Goal: Information Seeking & Learning: Learn about a topic

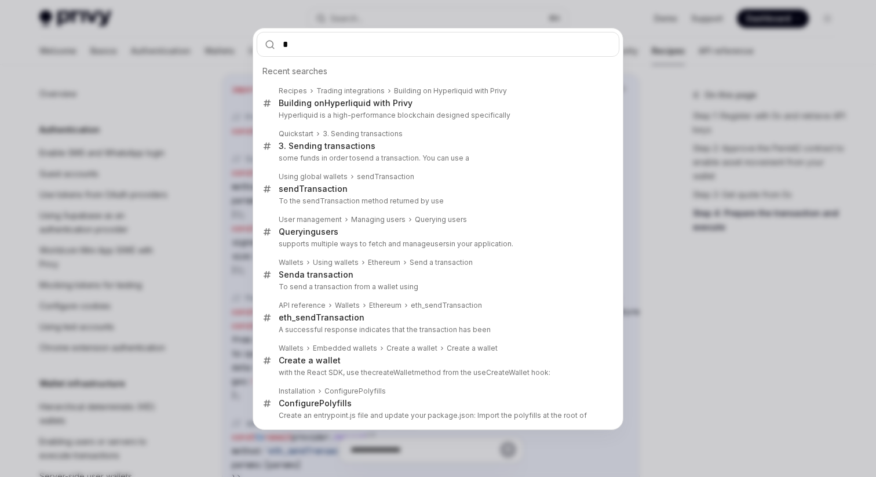
scroll to position [921, 0]
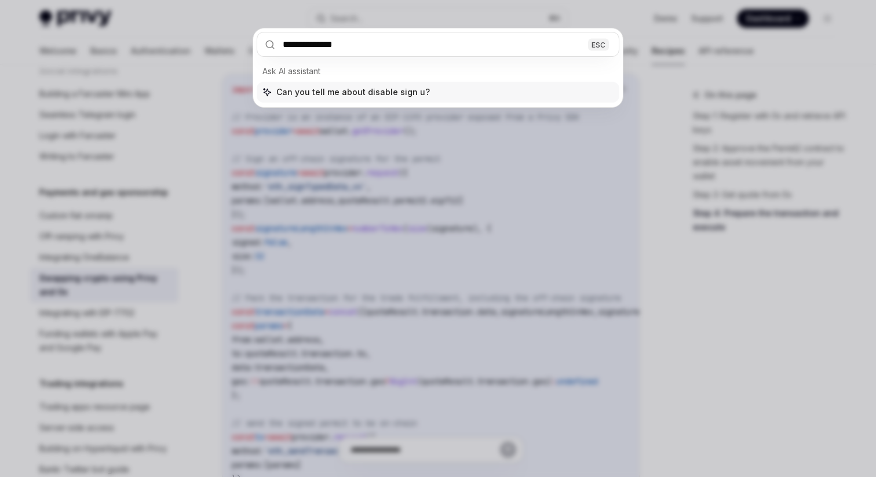
type input "**********"
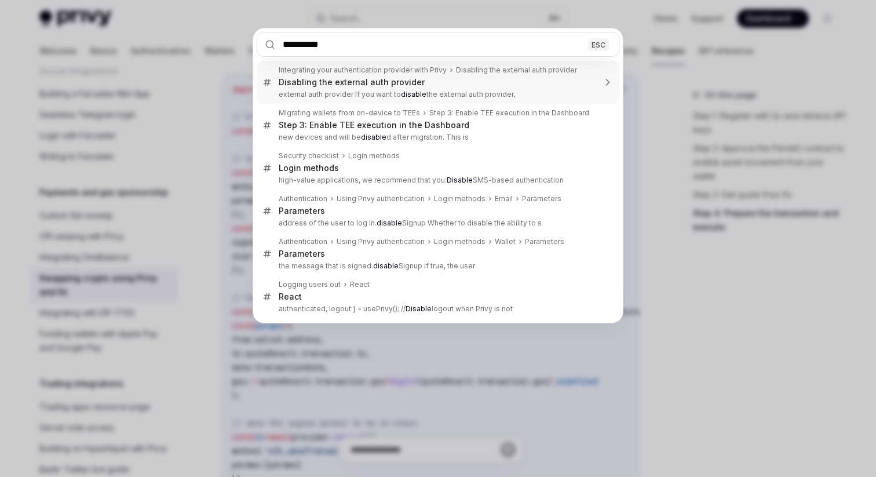
type input "**********"
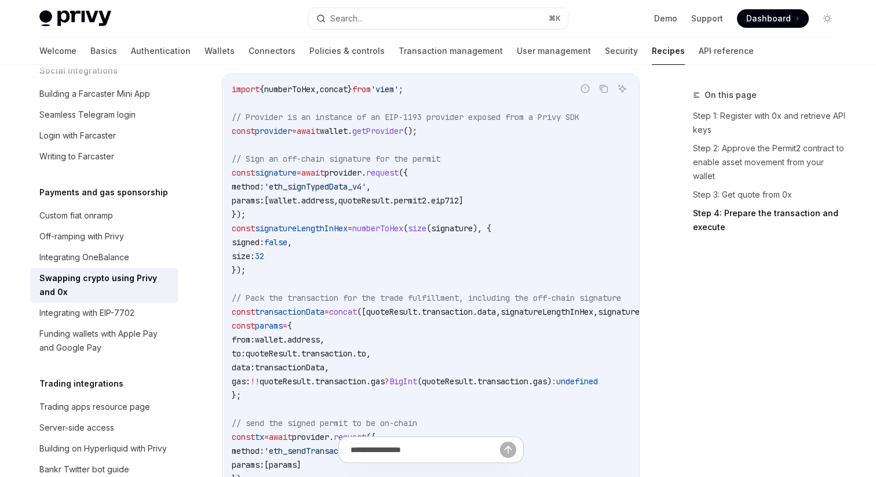
scroll to position [103, 0]
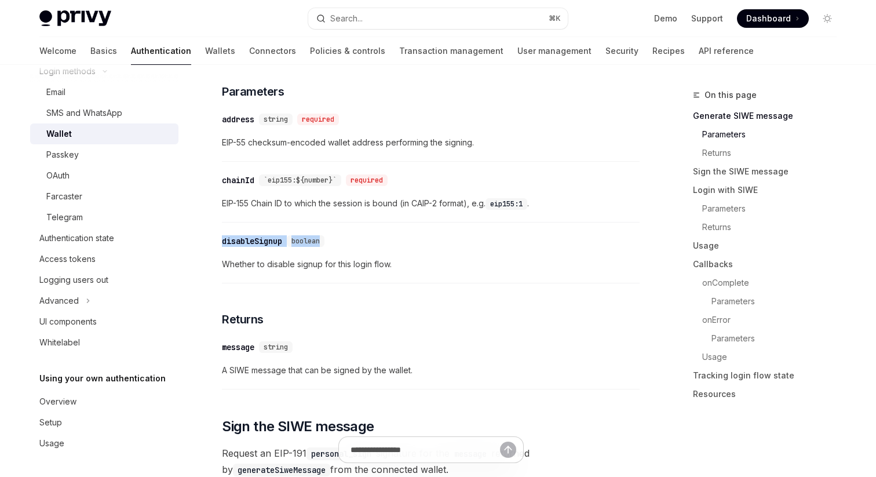
drag, startPoint x: 223, startPoint y: 245, endPoint x: 346, endPoint y: 245, distance: 122.8
click at [346, 245] on div "​ disableSignup boolean" at bounding box center [425, 241] width 406 height 14
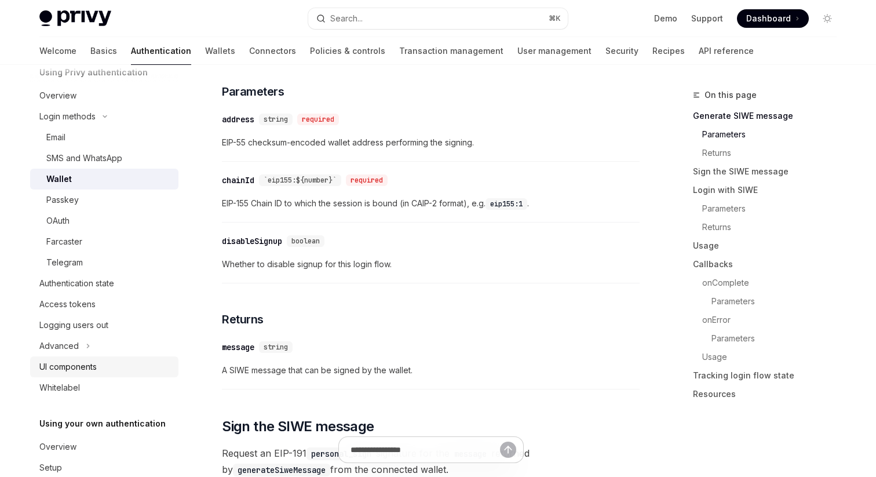
click at [86, 368] on div "UI components" at bounding box center [67, 367] width 57 height 14
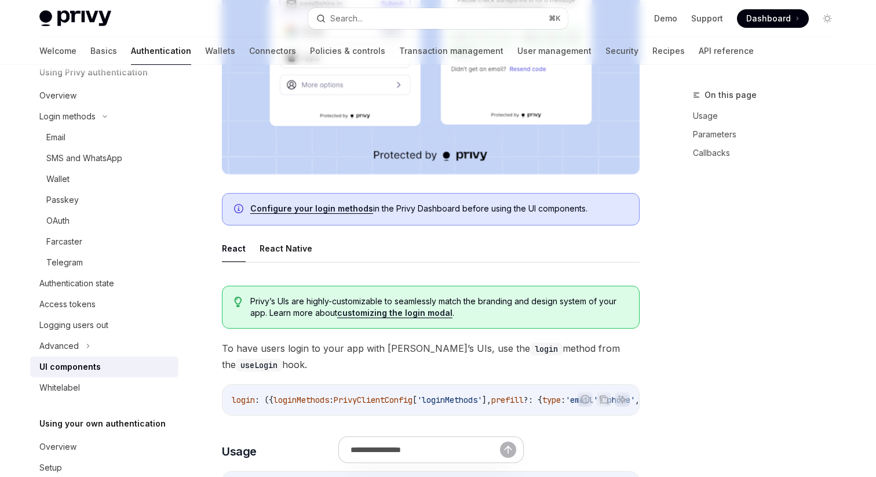
type textarea "*"
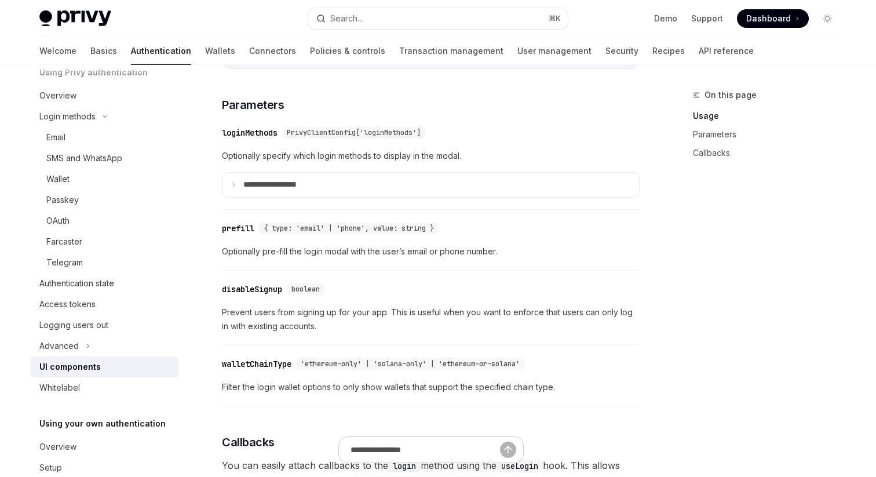
scroll to position [1011, 0]
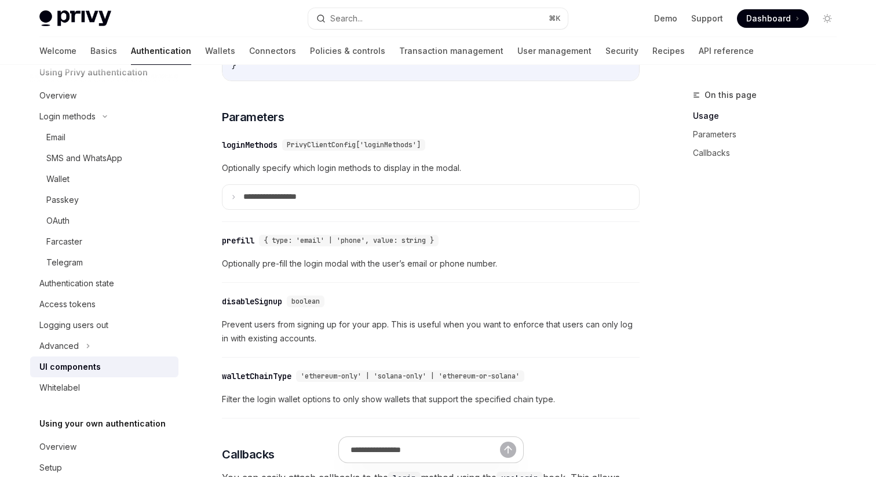
click at [233, 307] on div "disableSignup" at bounding box center [252, 301] width 60 height 12
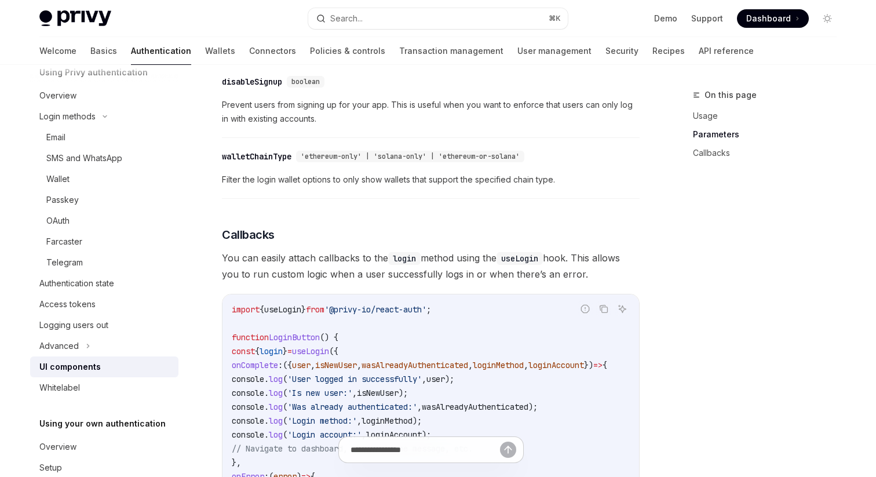
scroll to position [1237, 0]
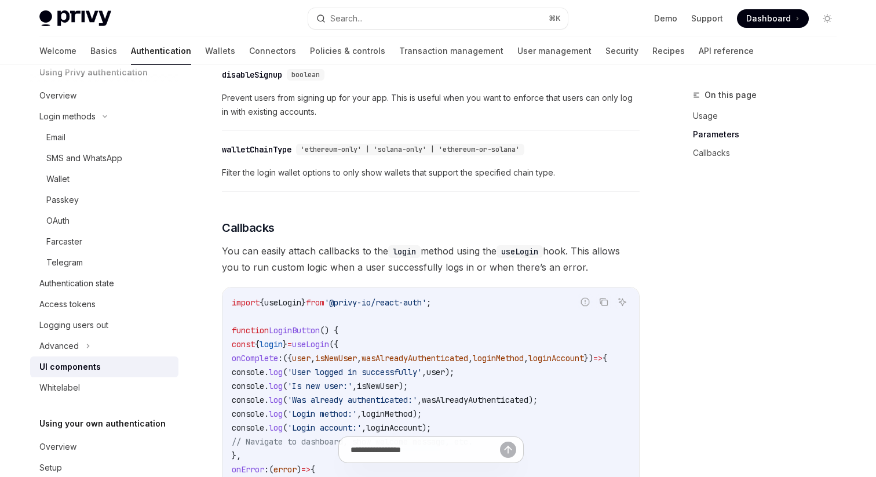
click at [235, 81] on div "disableSignup" at bounding box center [252, 75] width 60 height 12
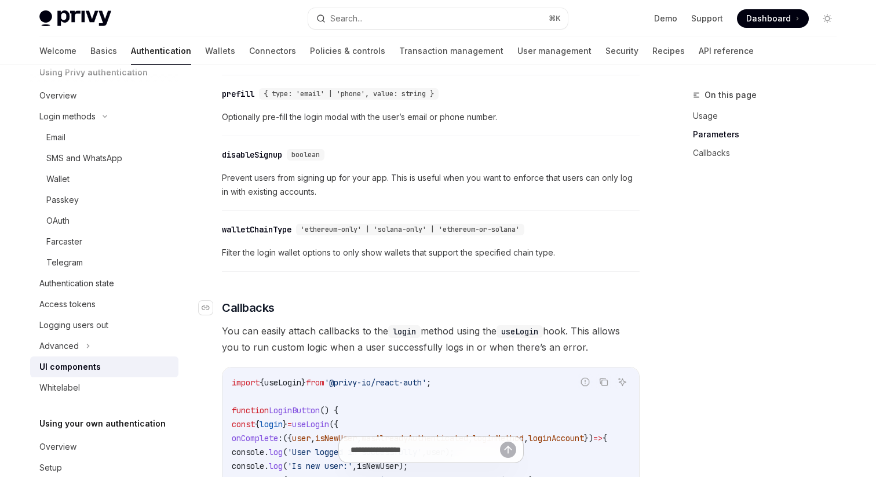
scroll to position [1138, 0]
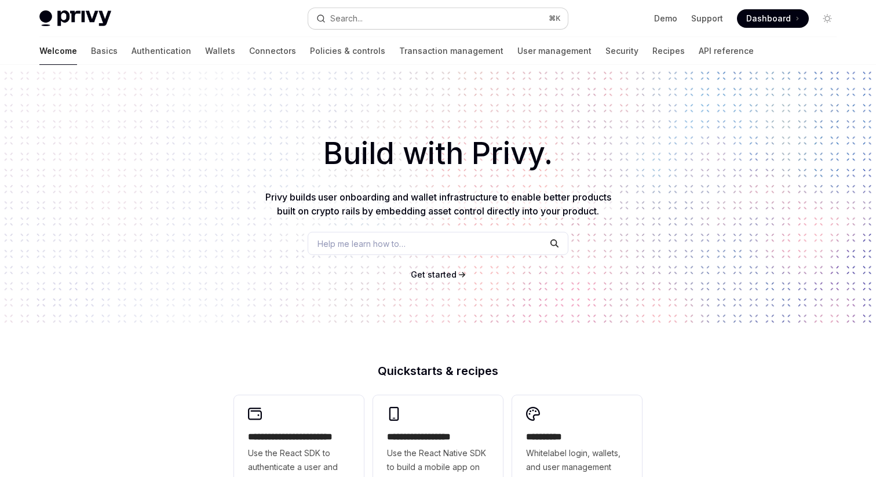
click at [361, 19] on div "Search..." at bounding box center [346, 19] width 32 height 14
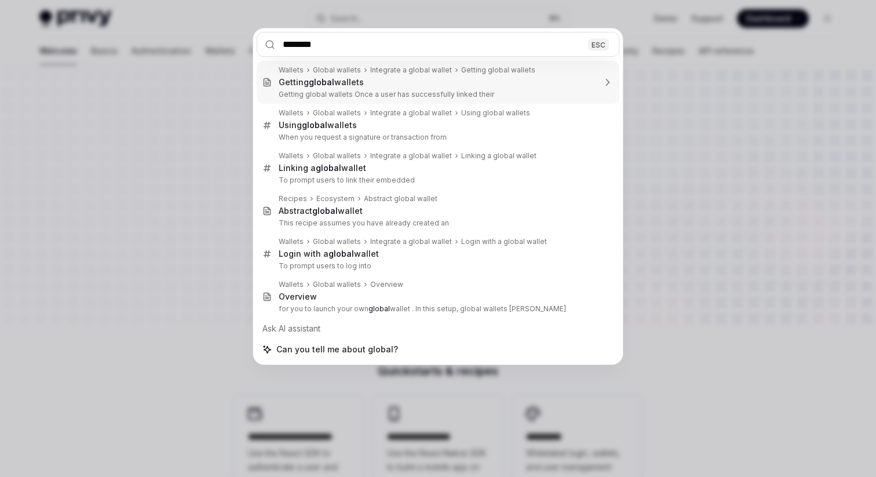
type input "*********"
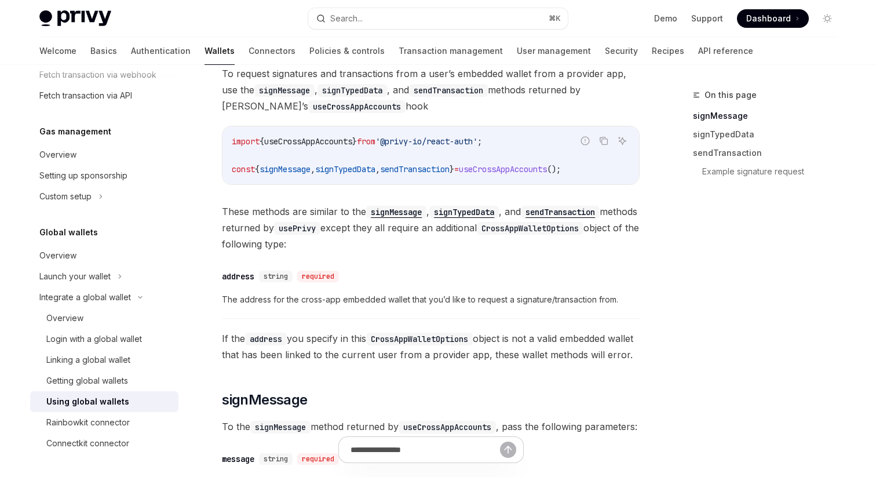
scroll to position [232, 0]
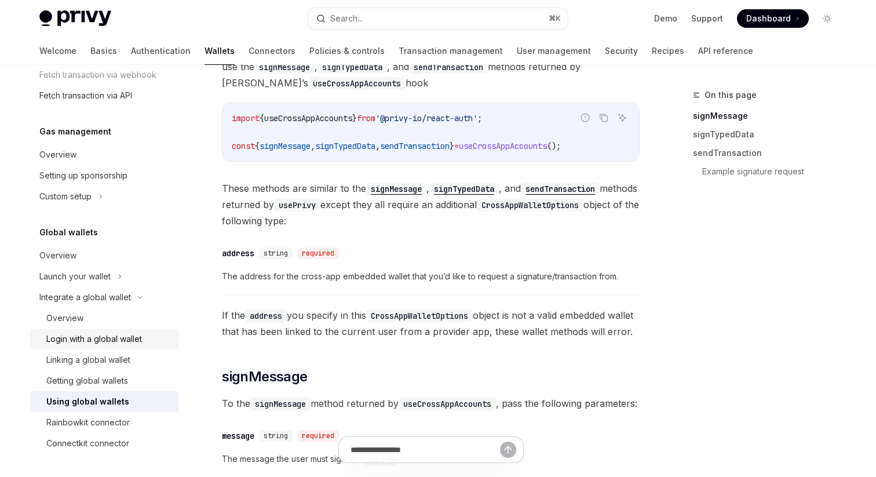
click at [111, 335] on div "Login with a global wallet" at bounding box center [94, 339] width 96 height 14
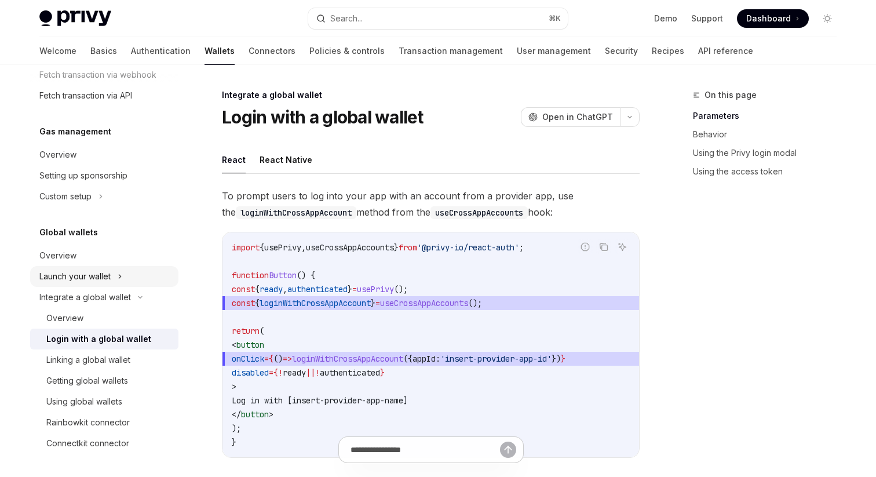
click at [88, 275] on div "Launch your wallet" at bounding box center [74, 276] width 71 height 14
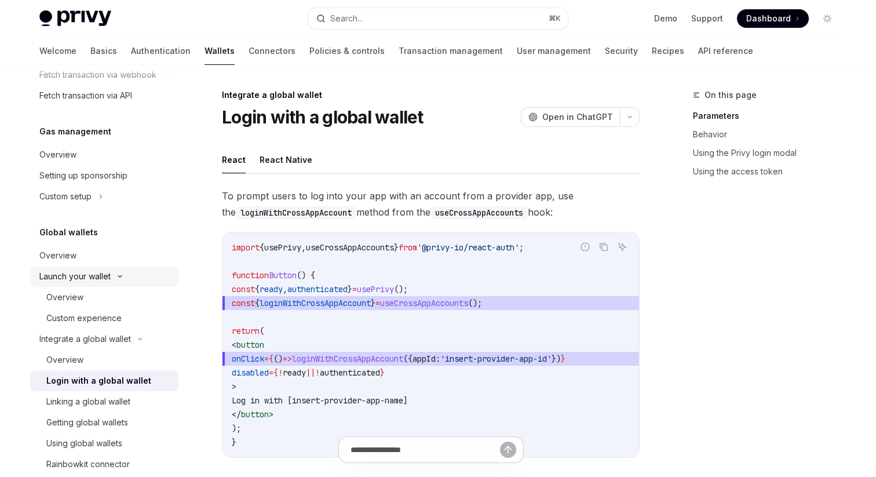
type textarea "*"
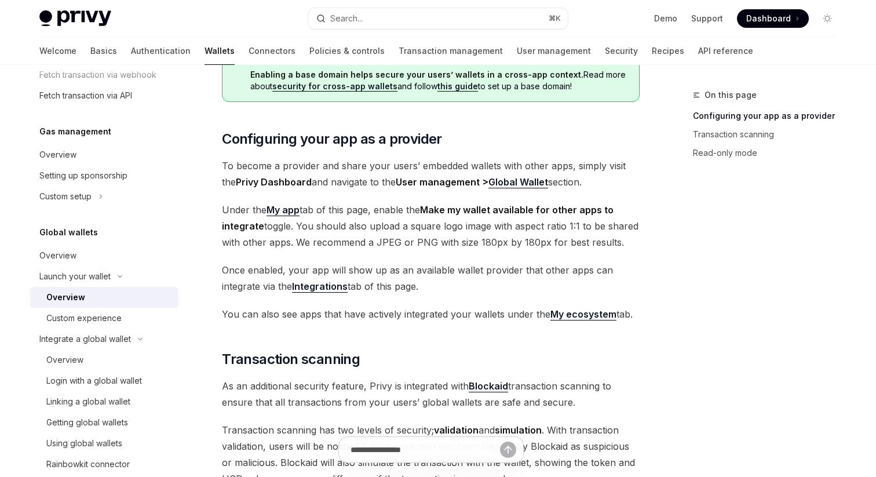
scroll to position [200, 0]
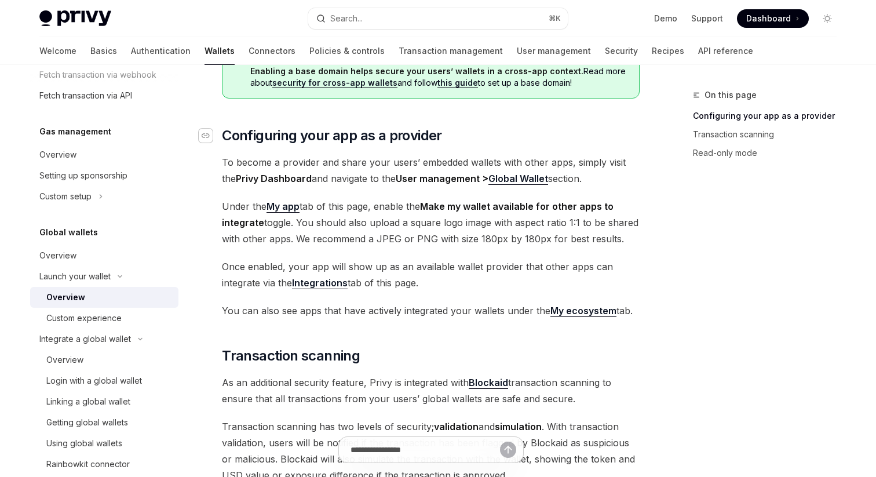
click at [203, 132] on icon "Navigate to header" at bounding box center [206, 135] width 8 height 7
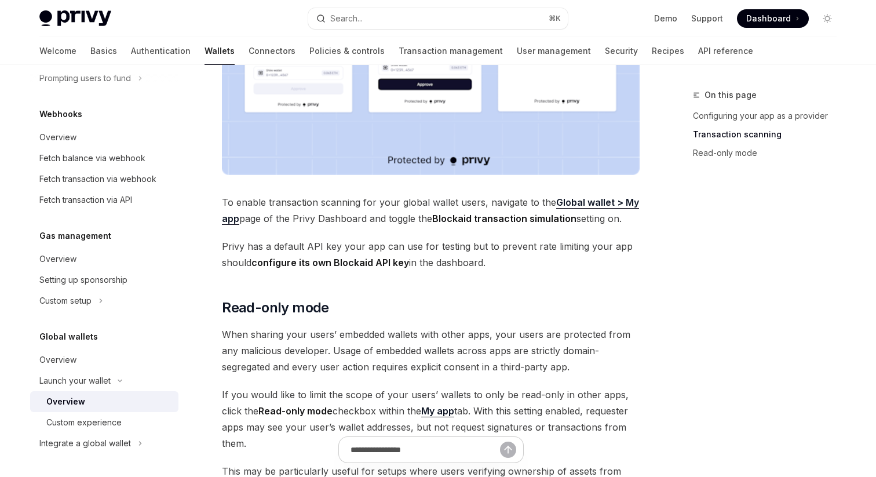
scroll to position [814, 0]
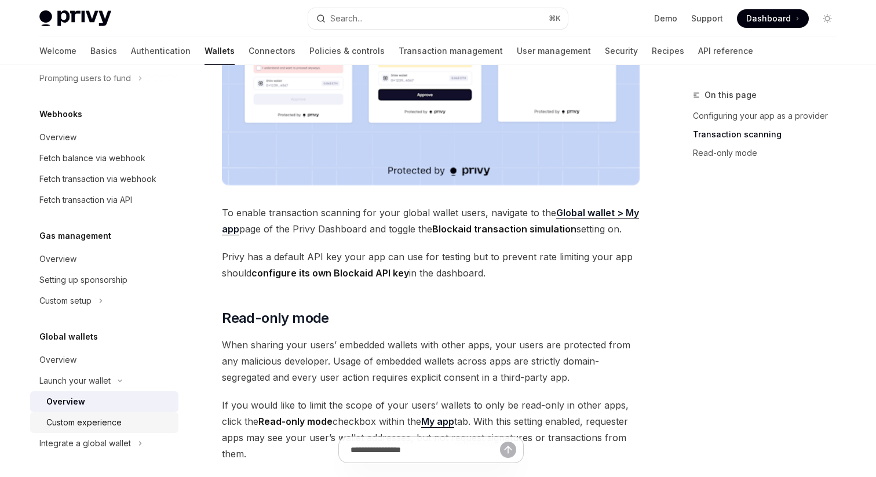
click at [82, 426] on div "Custom experience" at bounding box center [83, 422] width 75 height 14
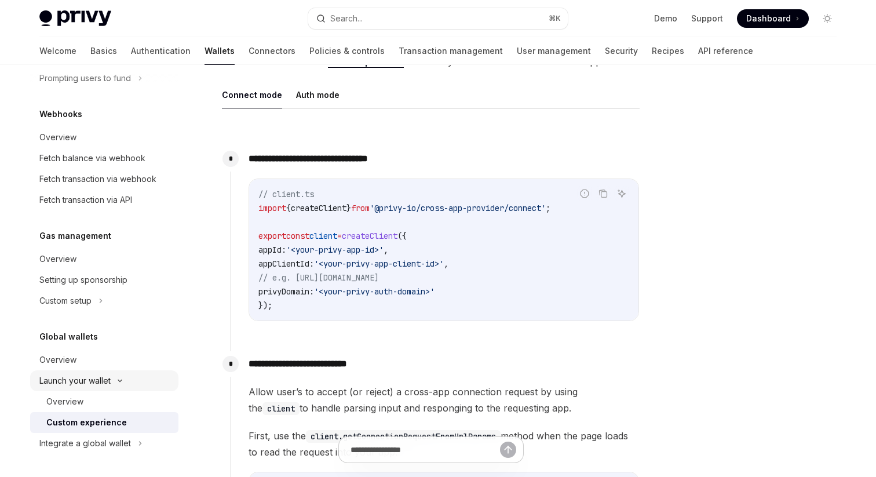
scroll to position [407, 0]
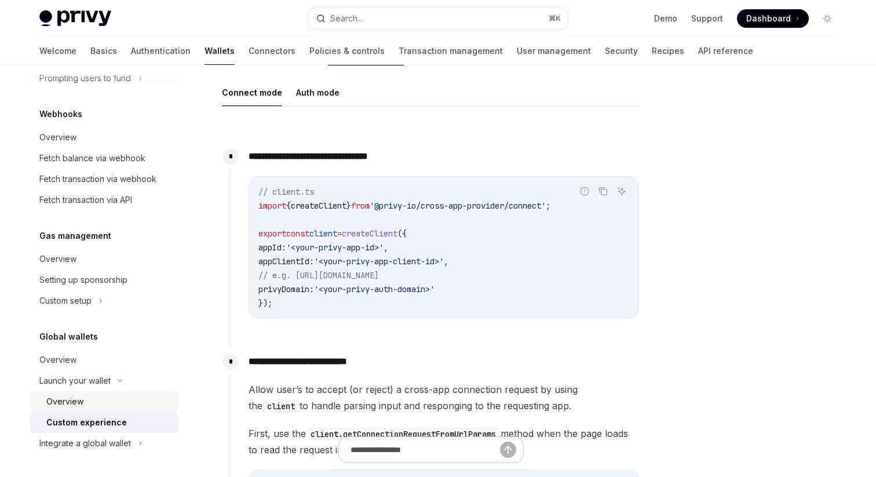
click at [98, 398] on div "Overview" at bounding box center [108, 401] width 125 height 14
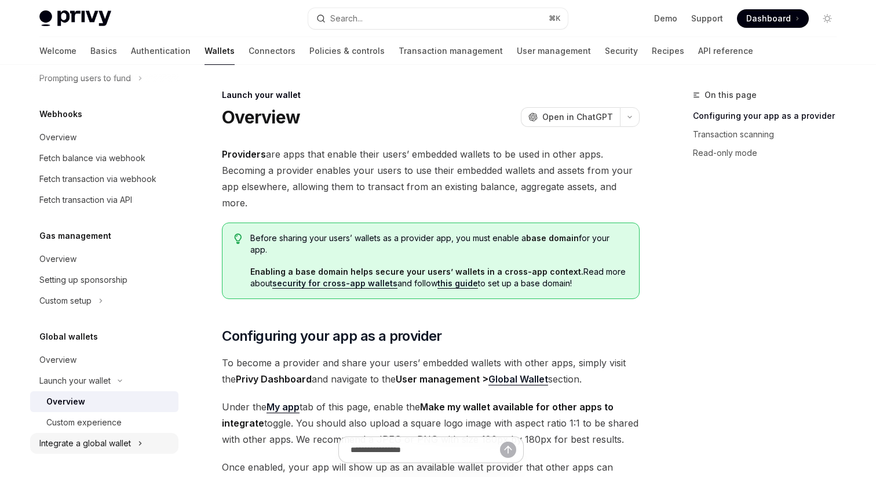
click at [112, 441] on div "Integrate a global wallet" at bounding box center [85, 443] width 92 height 14
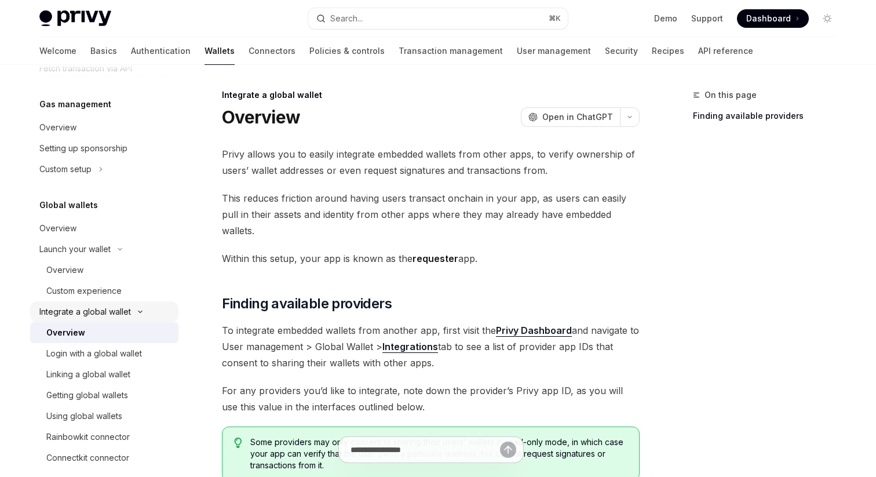
click at [131, 316] on div "Integrate a global wallet" at bounding box center [104, 311] width 148 height 21
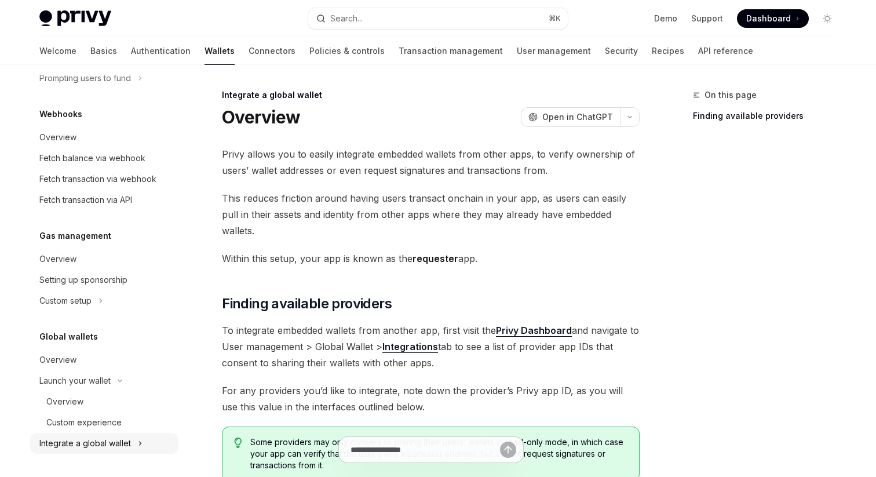
click at [133, 446] on div "Integrate a global wallet" at bounding box center [104, 443] width 148 height 21
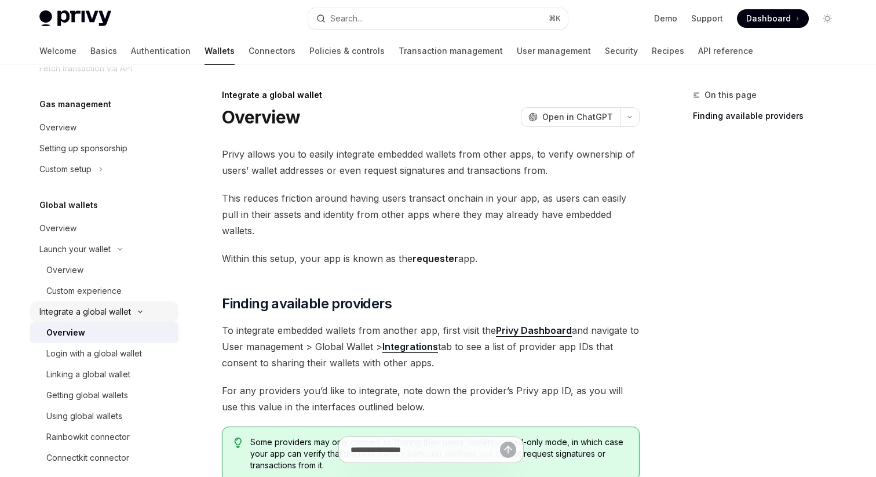
scroll to position [706, 0]
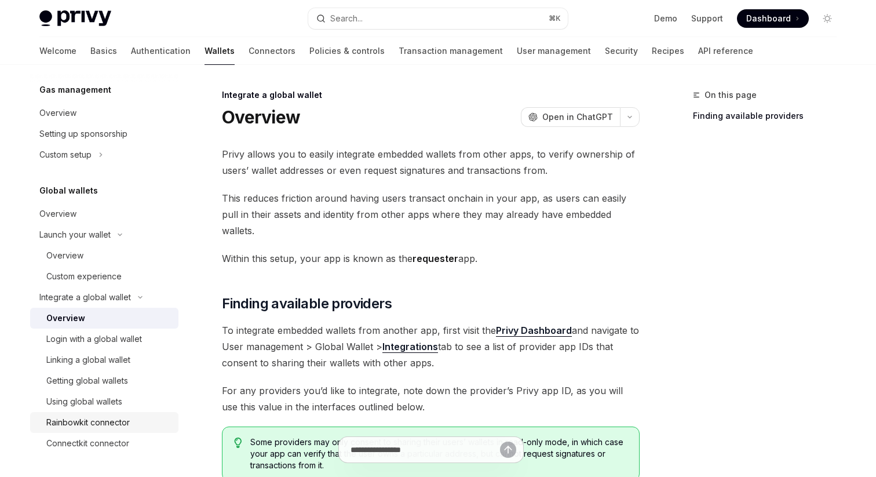
click at [106, 427] on div "Rainbowkit connector" at bounding box center [87, 422] width 83 height 14
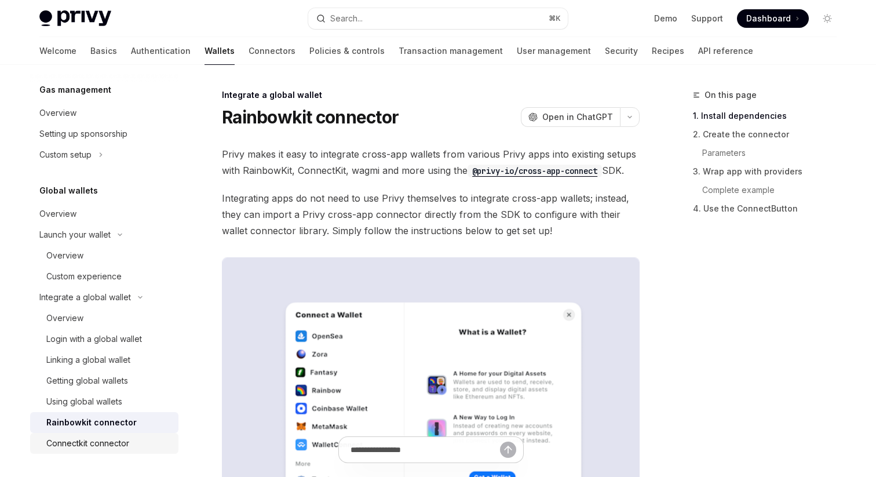
click at [108, 444] on div "Connectkit connector" at bounding box center [87, 443] width 83 height 14
type textarea "*"
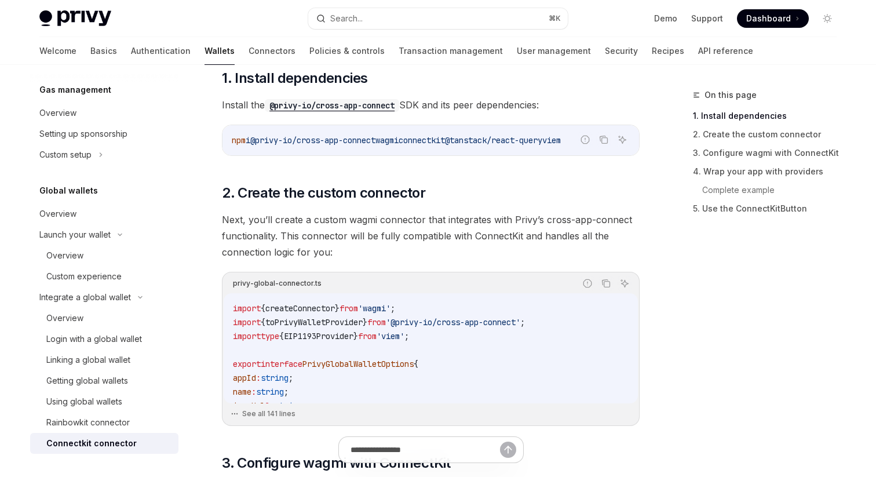
scroll to position [251, 0]
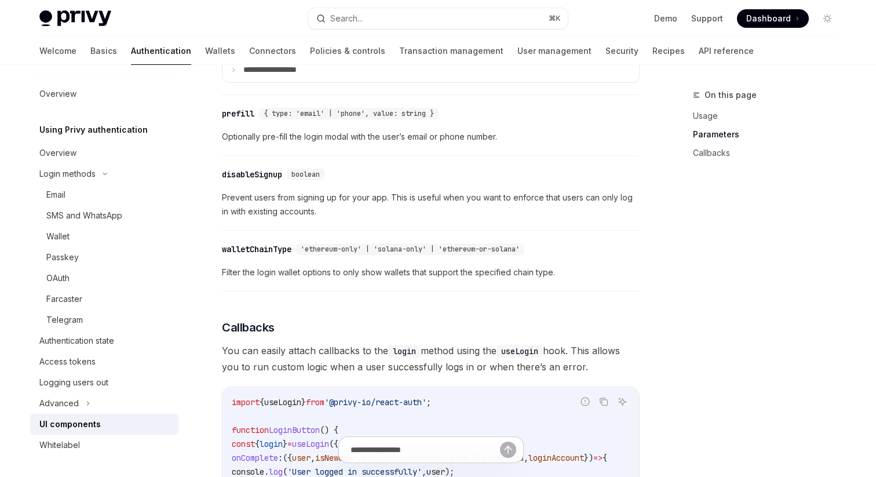
click at [386, 26] on button "Search... ⌘ K" at bounding box center [437, 18] width 259 height 21
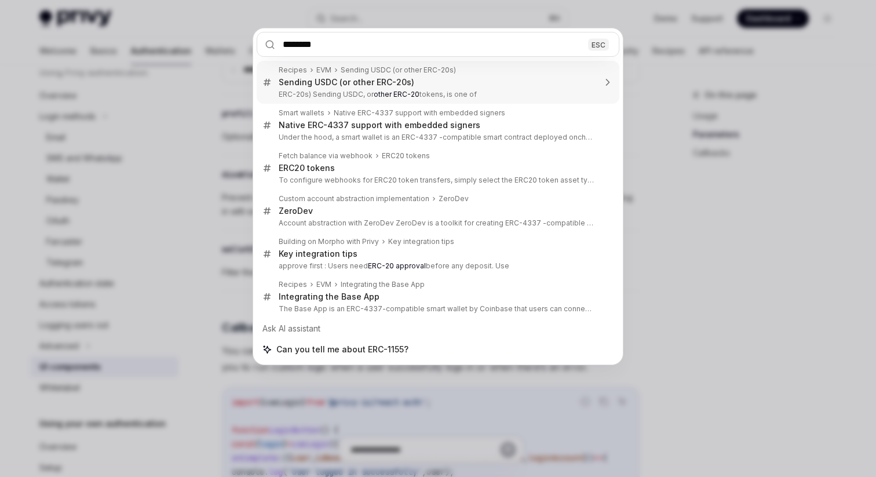
click at [304, 44] on input "********" at bounding box center [438, 44] width 363 height 25
type input "*******"
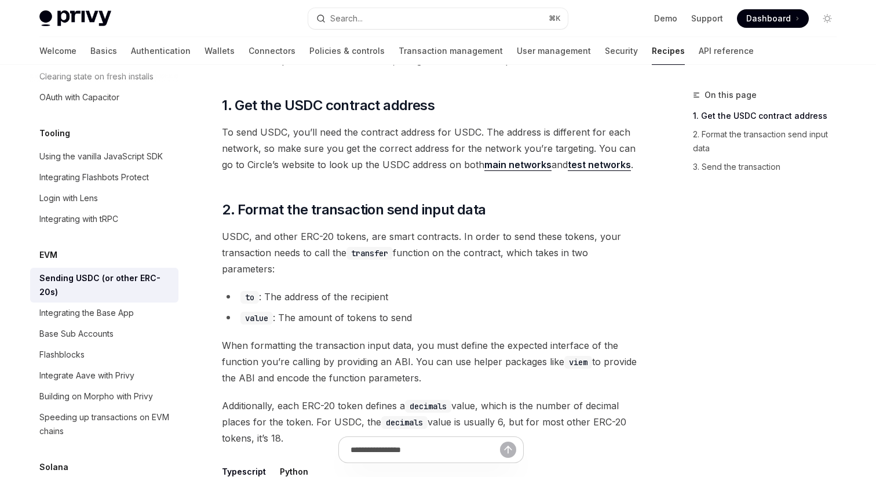
scroll to position [136, 0]
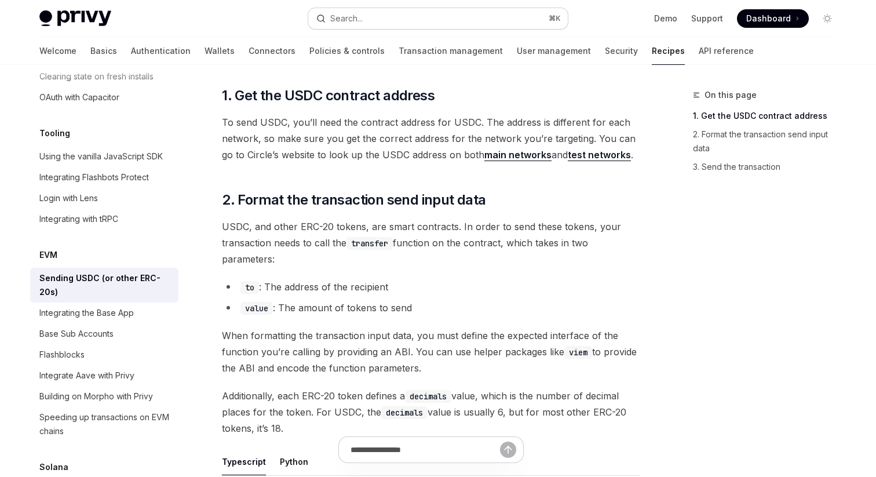
click at [403, 21] on button "Search... ⌘ K" at bounding box center [437, 18] width 259 height 21
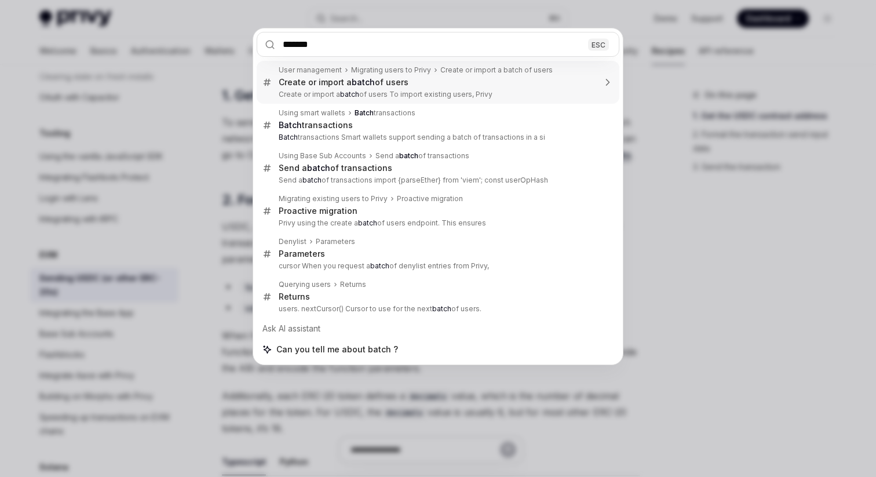
type input "********"
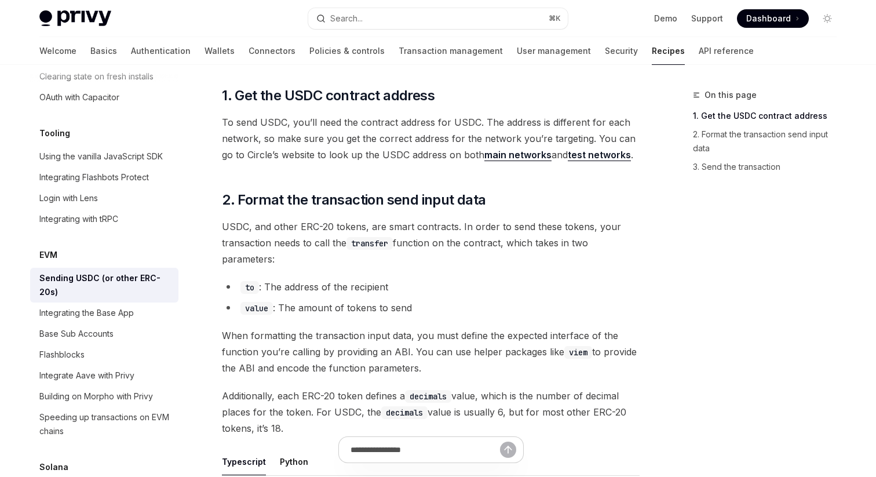
type textarea "*"
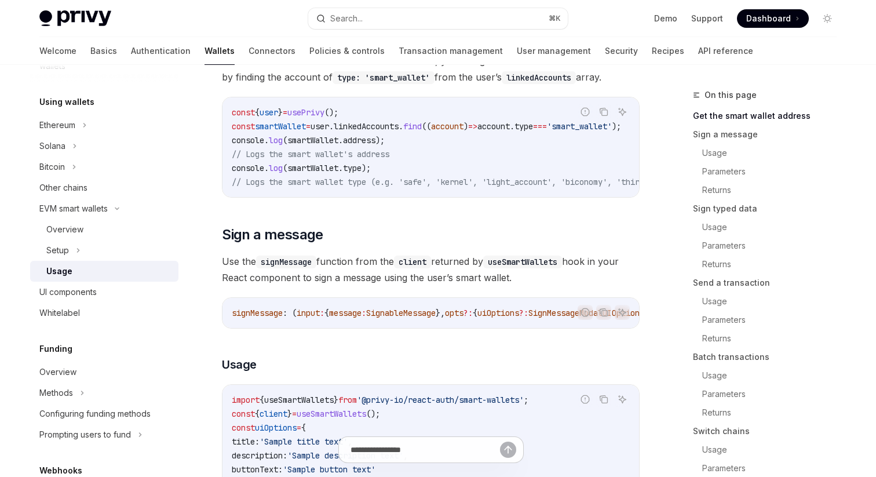
scroll to position [350, 0]
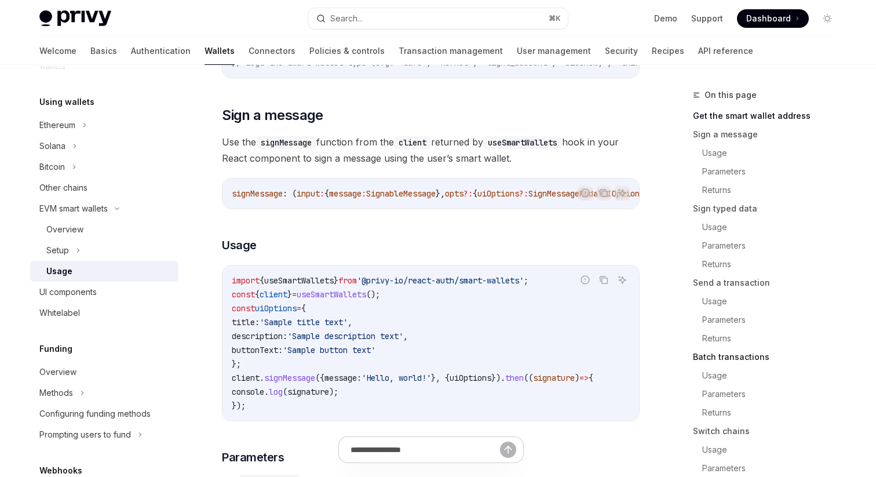
click at [749, 356] on link "Batch transactions" at bounding box center [769, 357] width 153 height 19
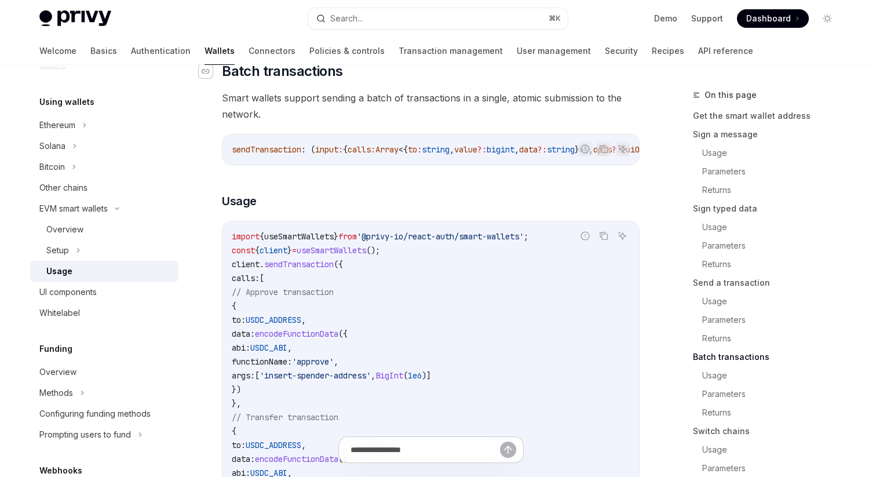
scroll to position [2382, 0]
click at [209, 72] on icon "Navigate to header" at bounding box center [206, 69] width 8 height 5
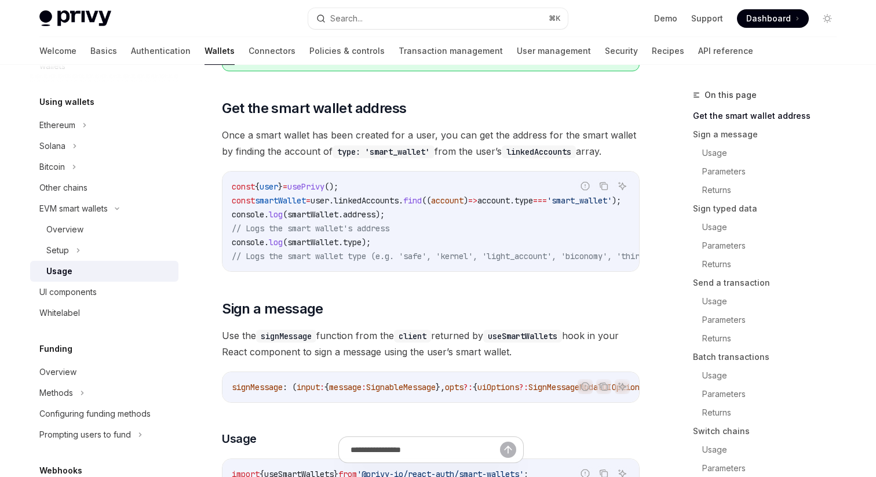
scroll to position [248, 0]
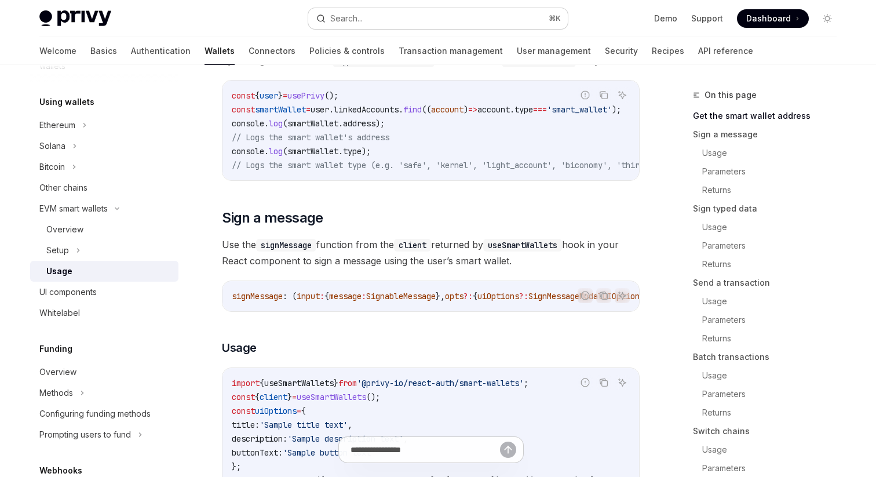
click at [396, 26] on button "Search... ⌘ K" at bounding box center [437, 18] width 259 height 21
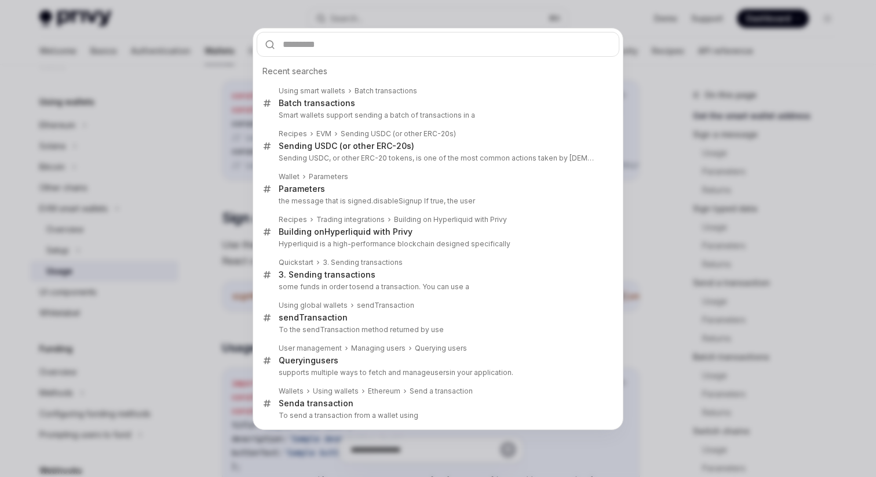
type input "**********"
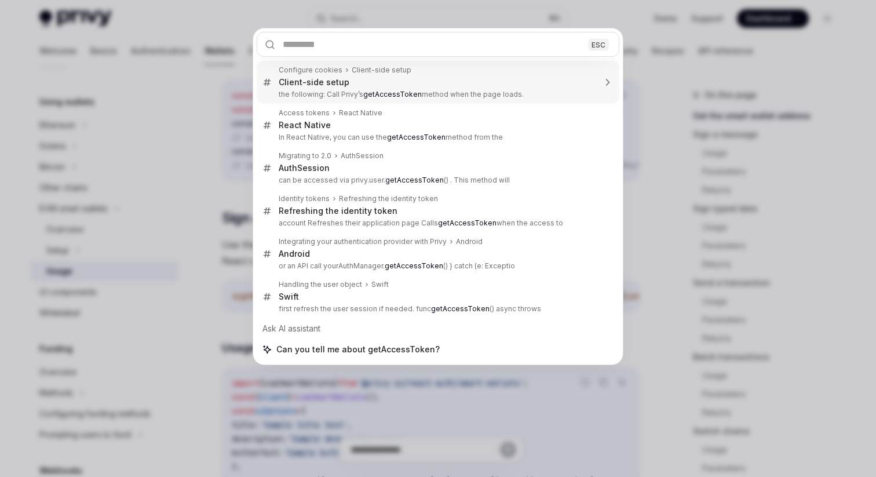
type textarea "*"
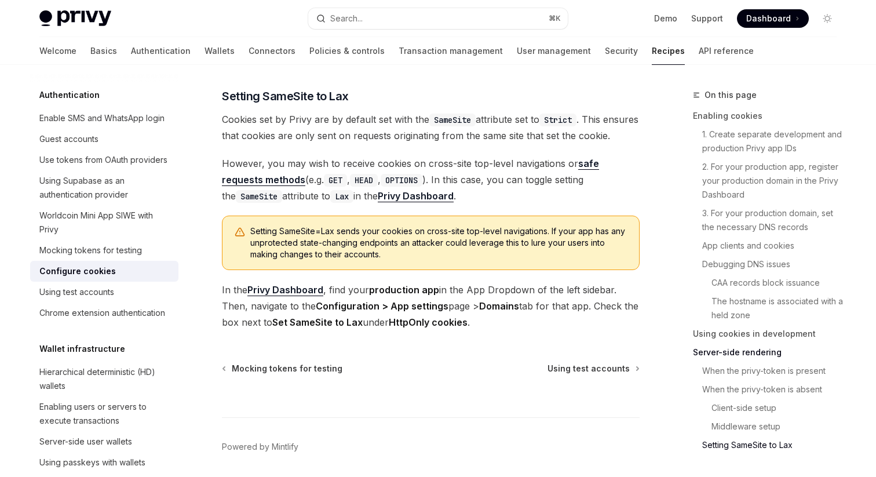
scroll to position [3965, 0]
